Goal: Navigation & Orientation: Find specific page/section

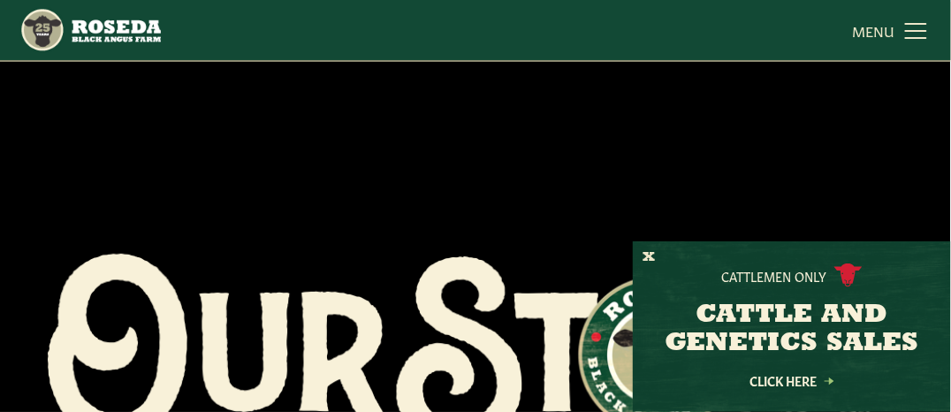
scroll to position [19, 0]
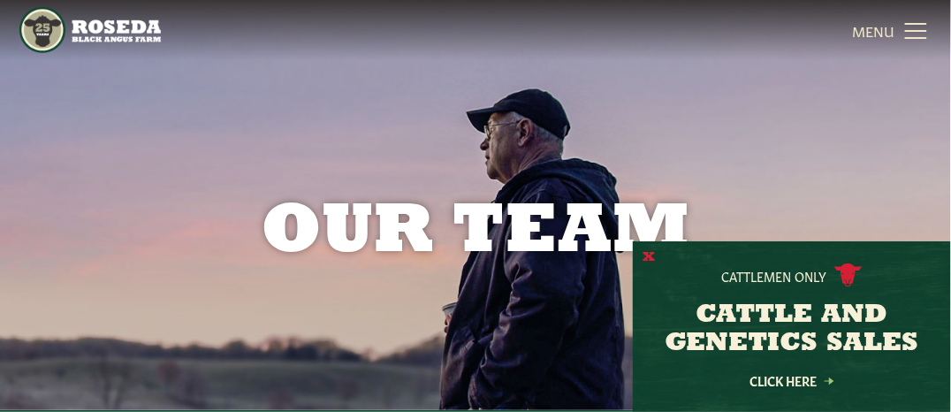
click at [651, 256] on button "X" at bounding box center [649, 257] width 12 height 19
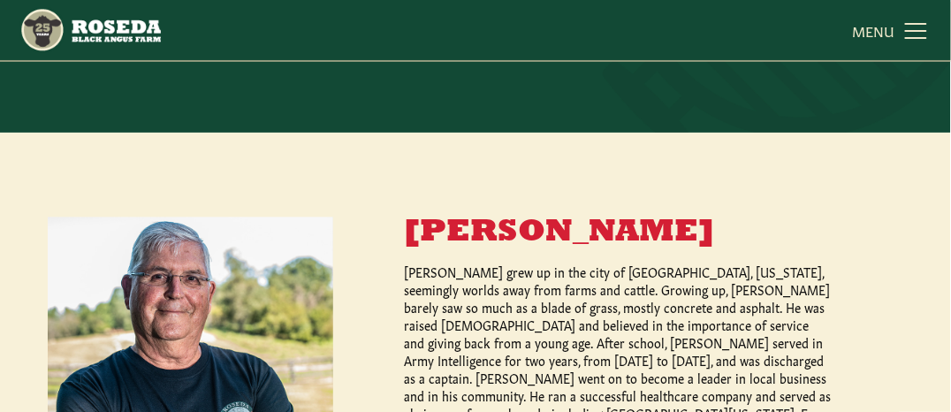
scroll to position [703, 0]
